Goal: Information Seeking & Learning: Check status

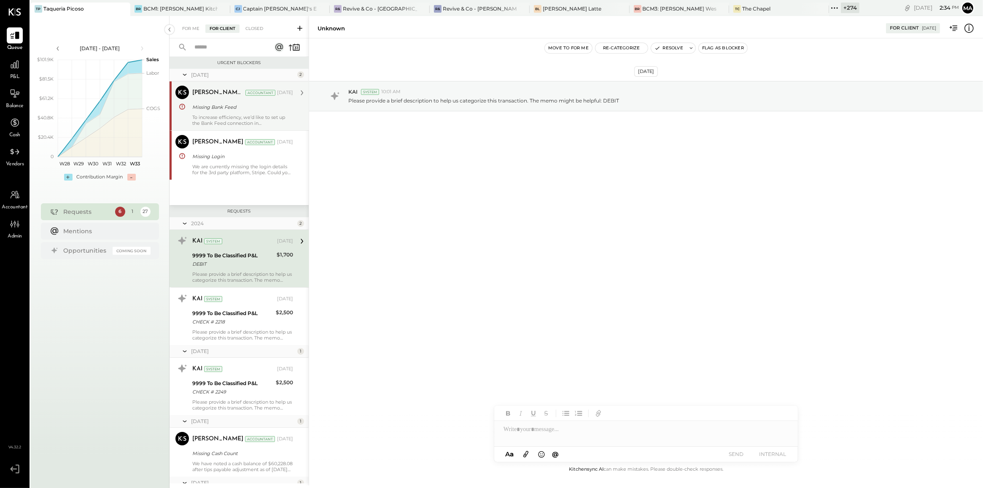
click at [224, 127] on div "[PERSON_NAME] Raloti Accountant [PERSON_NAME] Raloti Accountant [DATE] Missing …" at bounding box center [239, 105] width 139 height 49
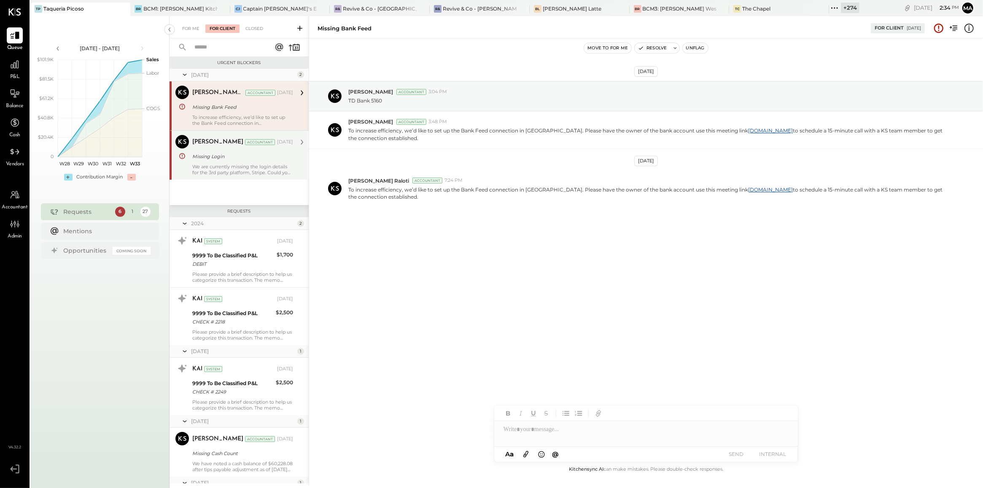
click at [261, 177] on div "[PERSON_NAME] Accountant [PERSON_NAME] Accountant [DATE] Missing Login We are c…" at bounding box center [239, 154] width 139 height 49
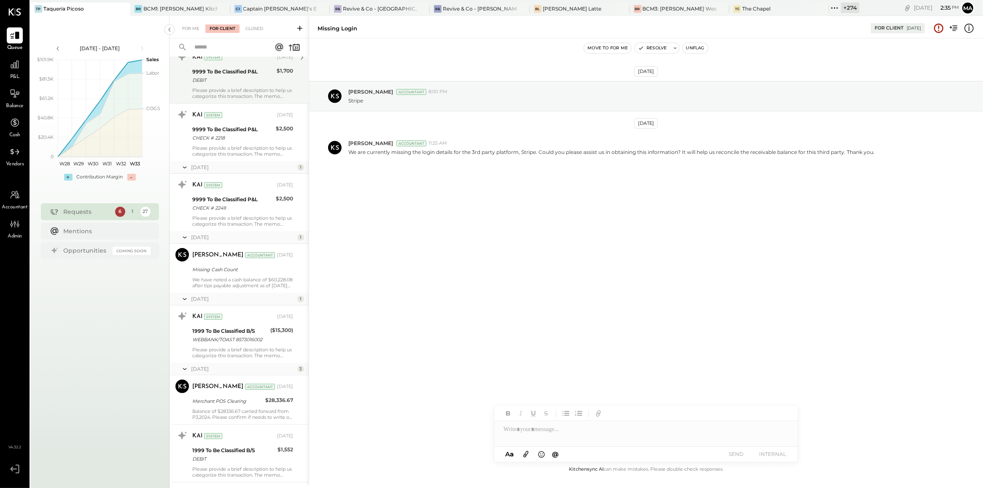
scroll to position [184, 0]
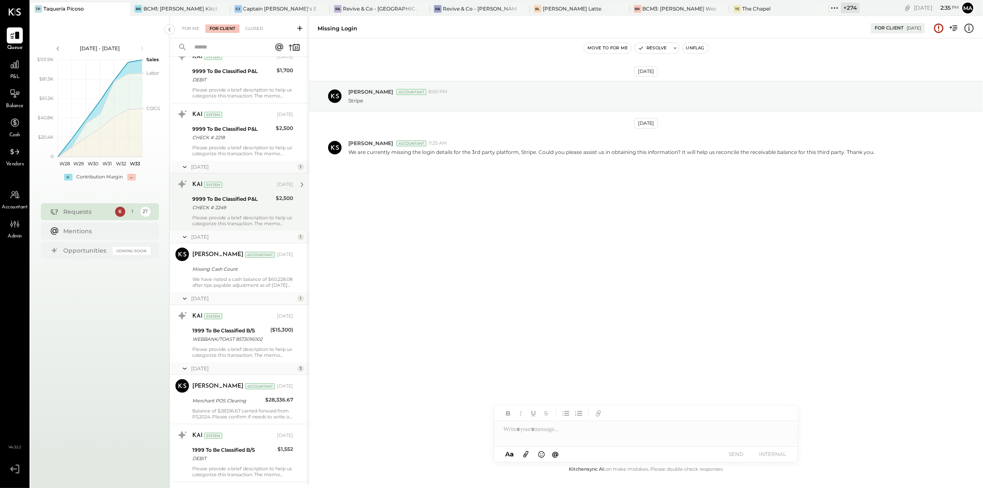
click at [234, 222] on div "Please provide a brief description to help us categorize this transaction. The …" at bounding box center [242, 221] width 101 height 12
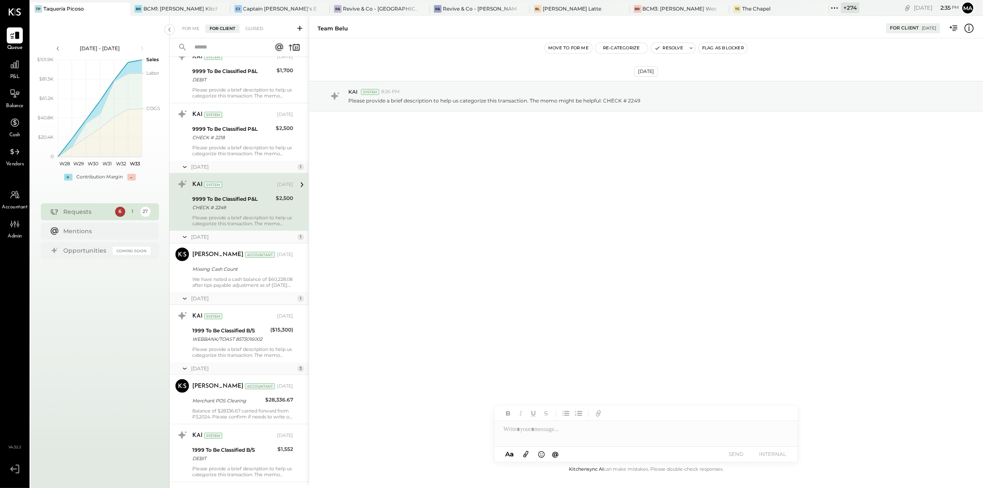
scroll to position [243, 0]
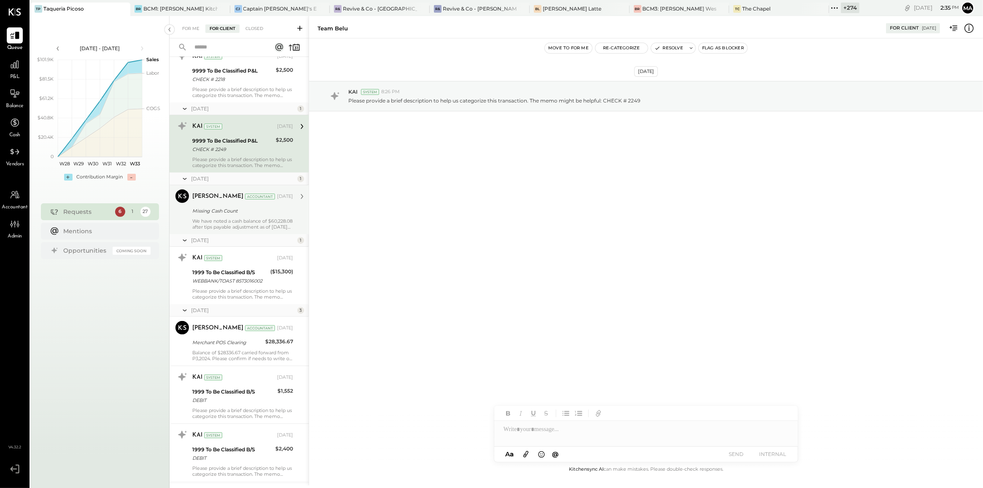
click at [236, 216] on div "[PERSON_NAME] Accountant [DATE] Missing Cash Count We have noted a cash balance…" at bounding box center [242, 209] width 101 height 40
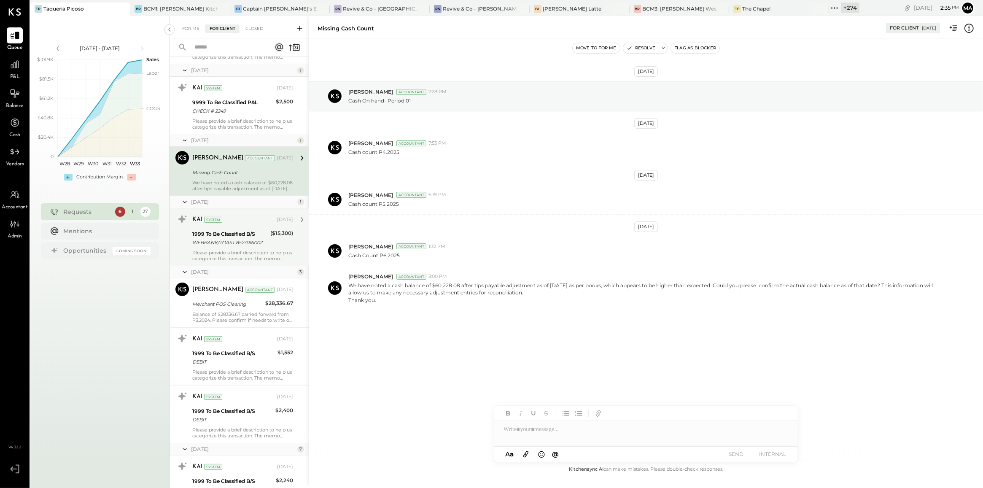
scroll to position [302, 0]
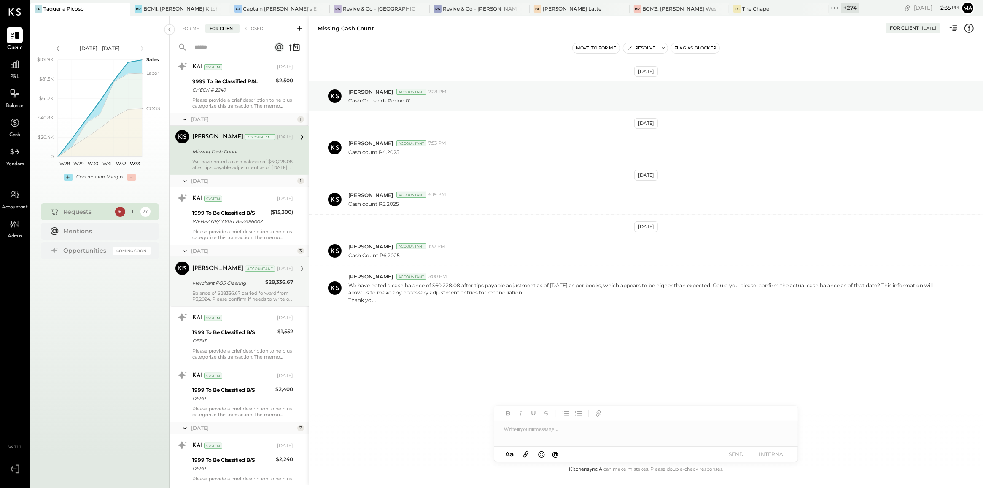
click at [251, 294] on div "Balance of $28336.67 carried forward from P3,2024. Please confirm if needs to w…" at bounding box center [242, 296] width 101 height 12
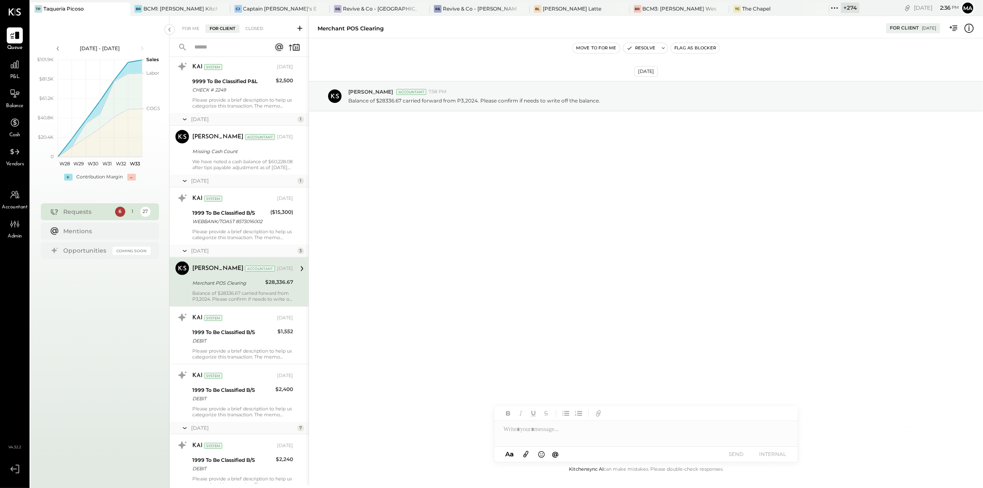
click at [341, 219] on div "[DATE] [PERSON_NAME] Accountant 7:58 PM Balance of $28336.67 carried forward fr…" at bounding box center [646, 251] width 674 height 426
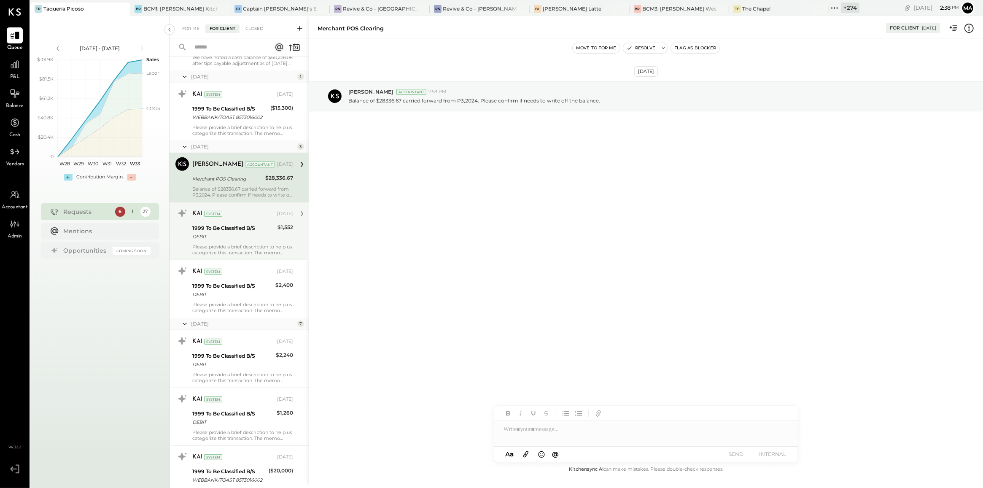
scroll to position [419, 0]
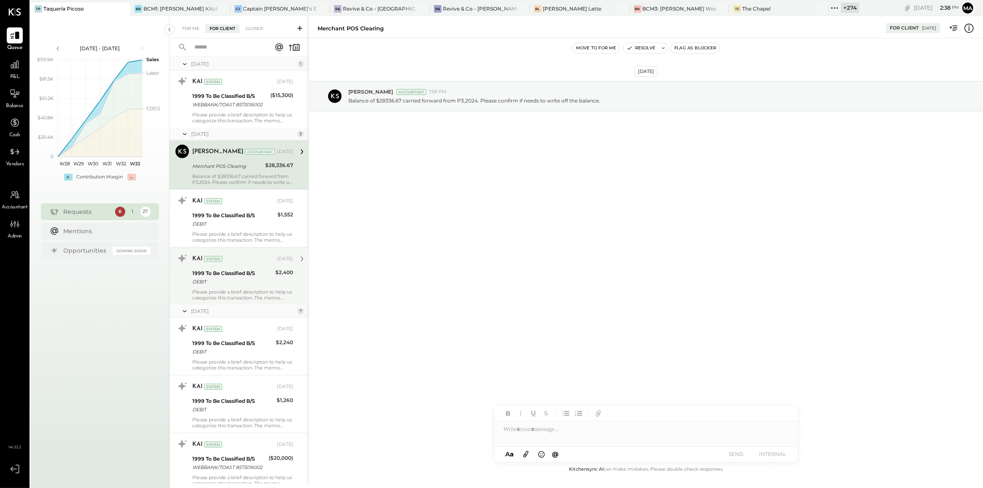
click at [235, 279] on div "DEBIT" at bounding box center [232, 282] width 81 height 8
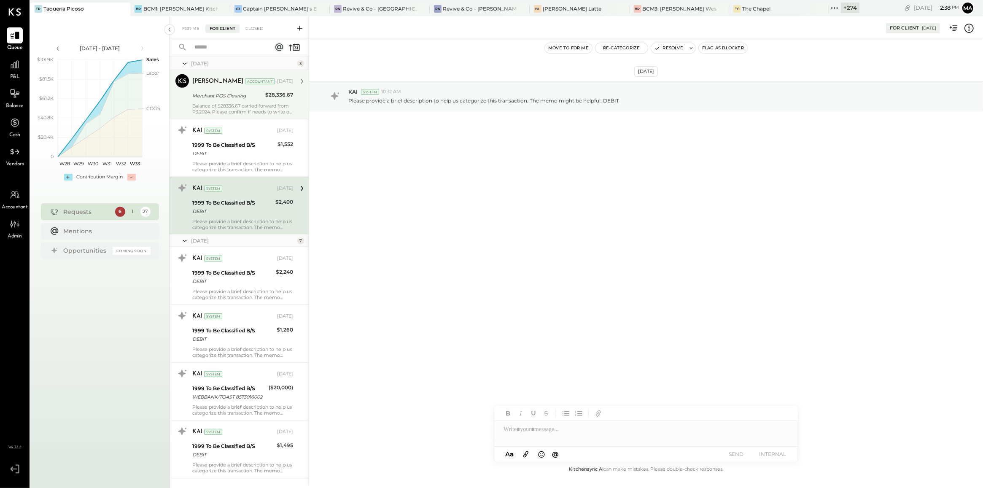
scroll to position [497, 0]
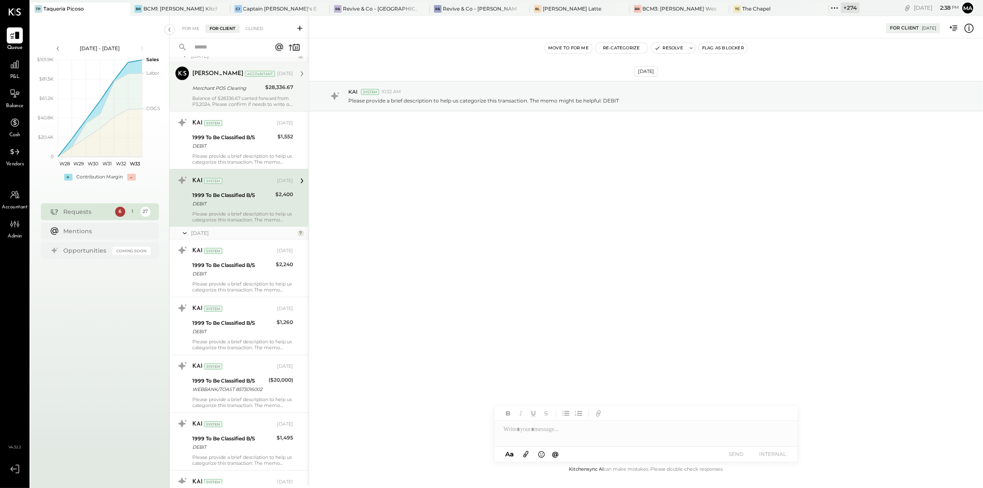
click at [235, 279] on div "1999 To Be Classified B/S DEBIT" at bounding box center [232, 269] width 81 height 19
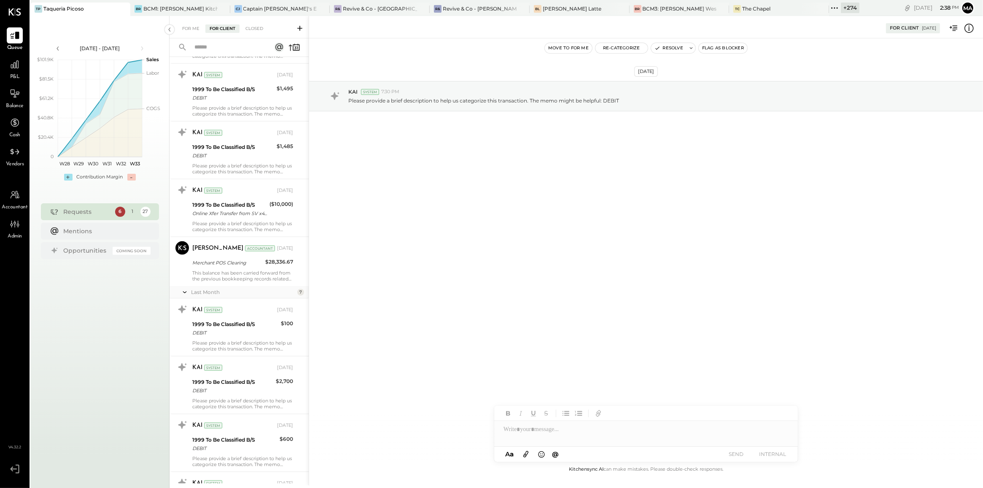
scroll to position [847, 0]
click at [235, 279] on div "This balance has been carried forward from the previous bookkeeping records rel…" at bounding box center [242, 276] width 101 height 12
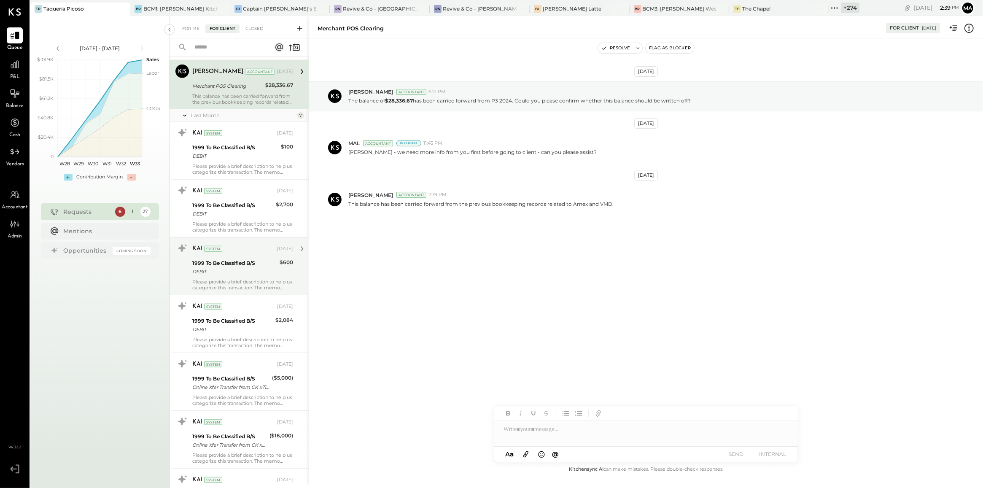
scroll to position [1023, 0]
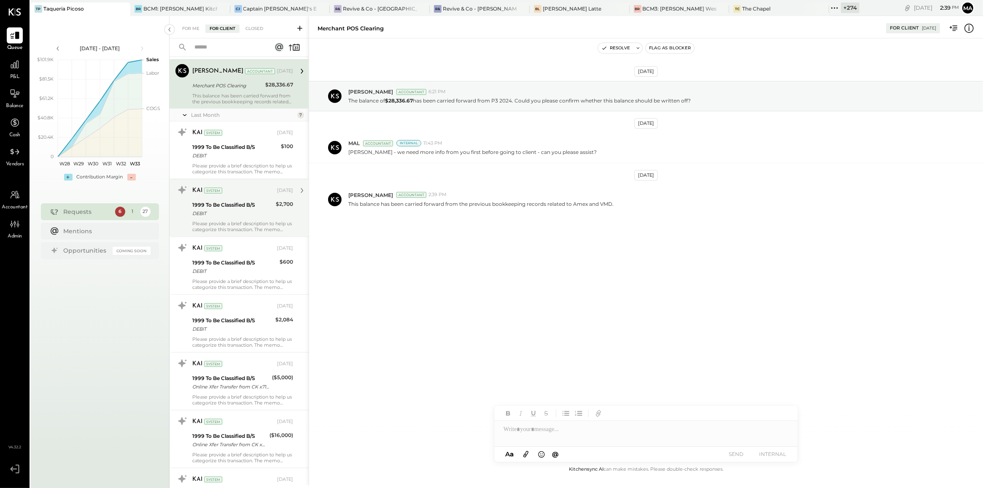
click at [232, 218] on div "DEBIT" at bounding box center [232, 213] width 81 height 8
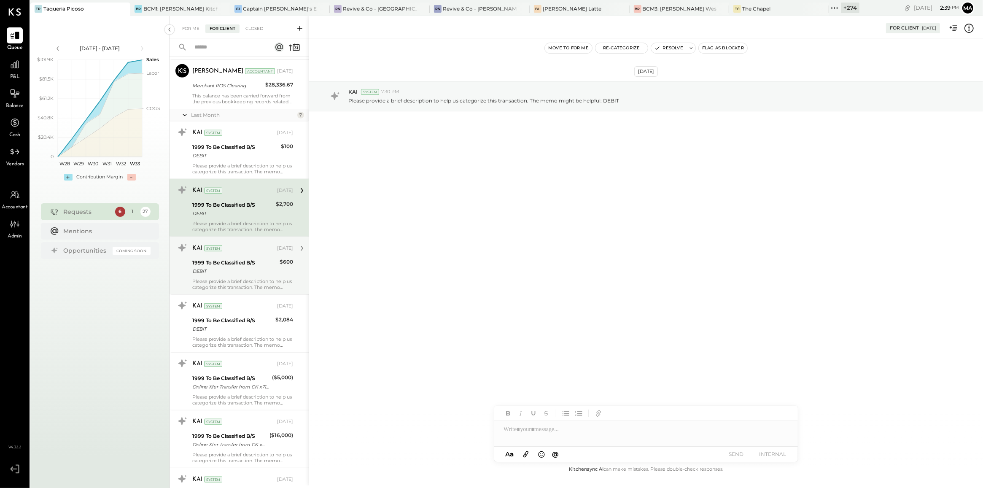
click at [233, 254] on div "KAI System [DATE]" at bounding box center [242, 249] width 101 height 12
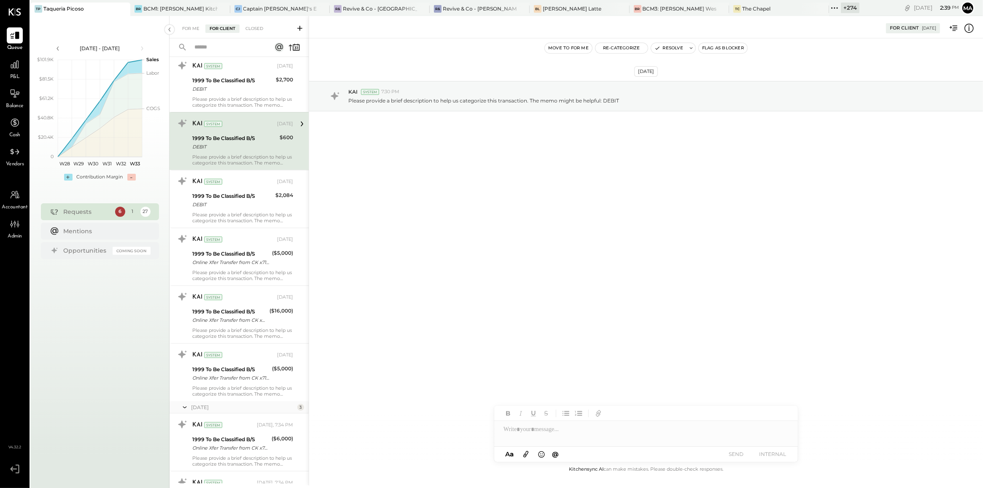
scroll to position [1183, 0]
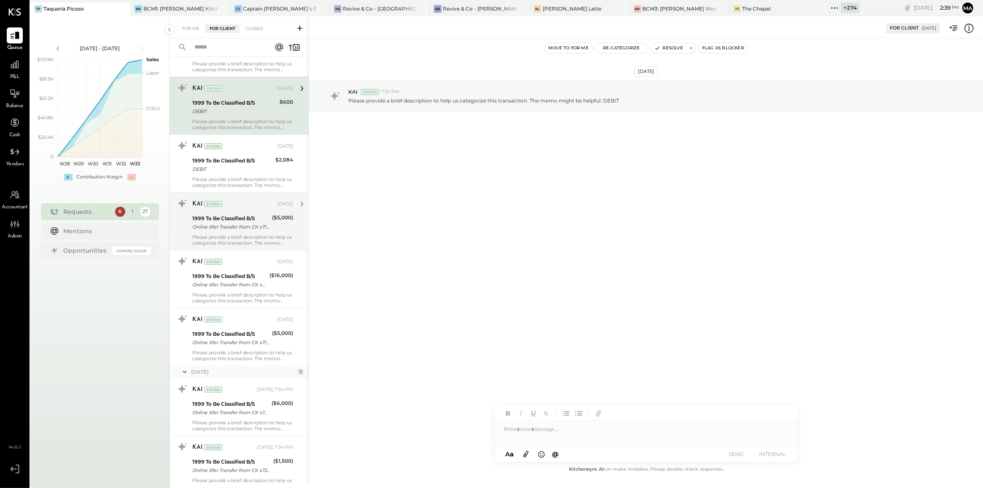
click at [233, 231] on div "Online Xfer Transfer from CK x7145" at bounding box center [230, 227] width 77 height 8
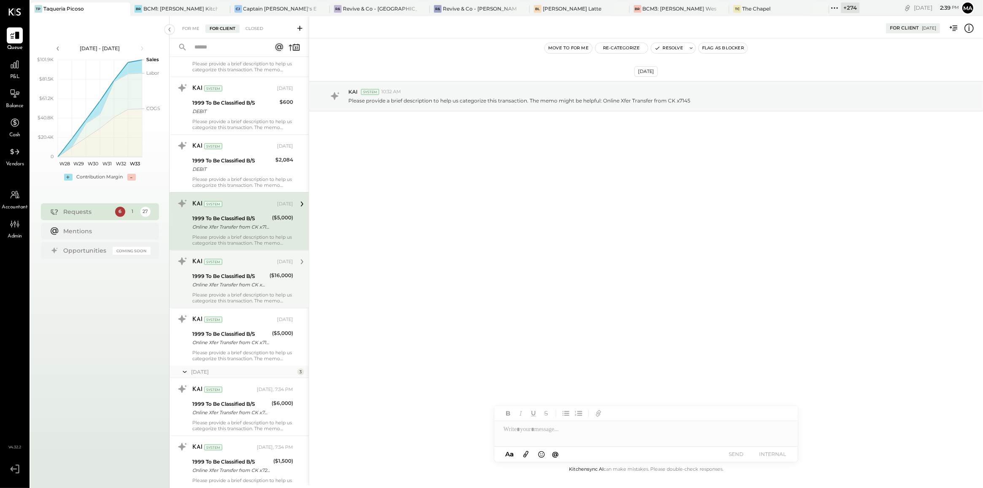
click at [243, 285] on div "Online Xfer Transfer from CK x7202" at bounding box center [229, 285] width 75 height 8
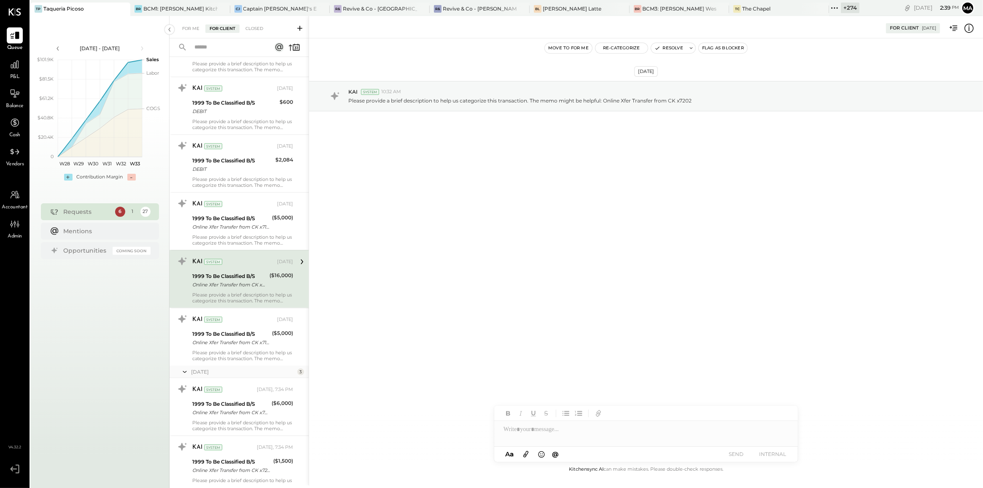
scroll to position [1278, 0]
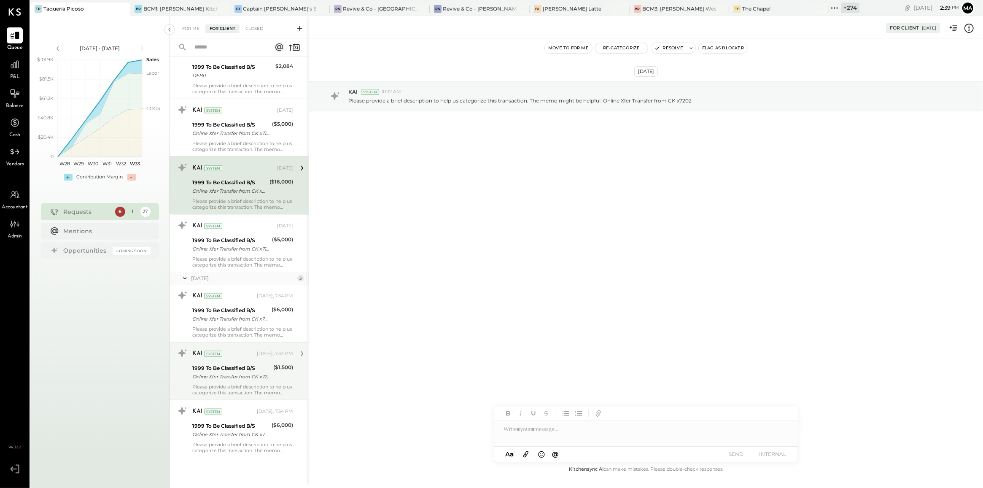
click at [248, 386] on div "Please provide a brief description to help us categorize this transaction. The …" at bounding box center [242, 390] width 101 height 12
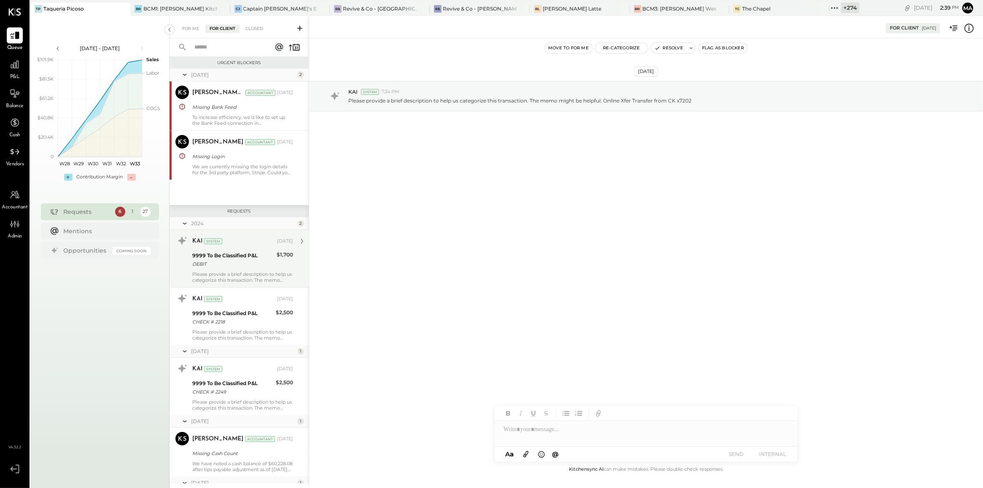
click at [216, 262] on div "DEBIT" at bounding box center [233, 264] width 82 height 8
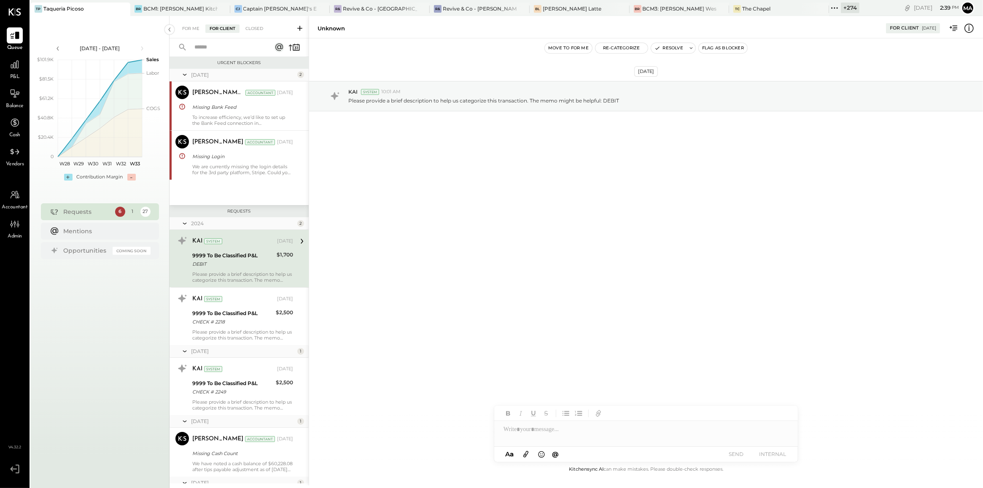
click at [391, 237] on div "[DATE] KAI System 10:01 AM Please provide a brief description to help us catego…" at bounding box center [646, 251] width 674 height 426
click at [351, 329] on div "[DATE] KAI System 10:01 AM Please provide a brief description to help us catego…" at bounding box center [646, 251] width 674 height 426
click at [370, 219] on div "[DATE] KAI System 10:01 AM Please provide a brief description to help us catego…" at bounding box center [646, 251] width 674 height 426
click at [250, 313] on div "9999 To Be Classified P&L" at bounding box center [232, 313] width 81 height 8
